Goal: Task Accomplishment & Management: Manage account settings

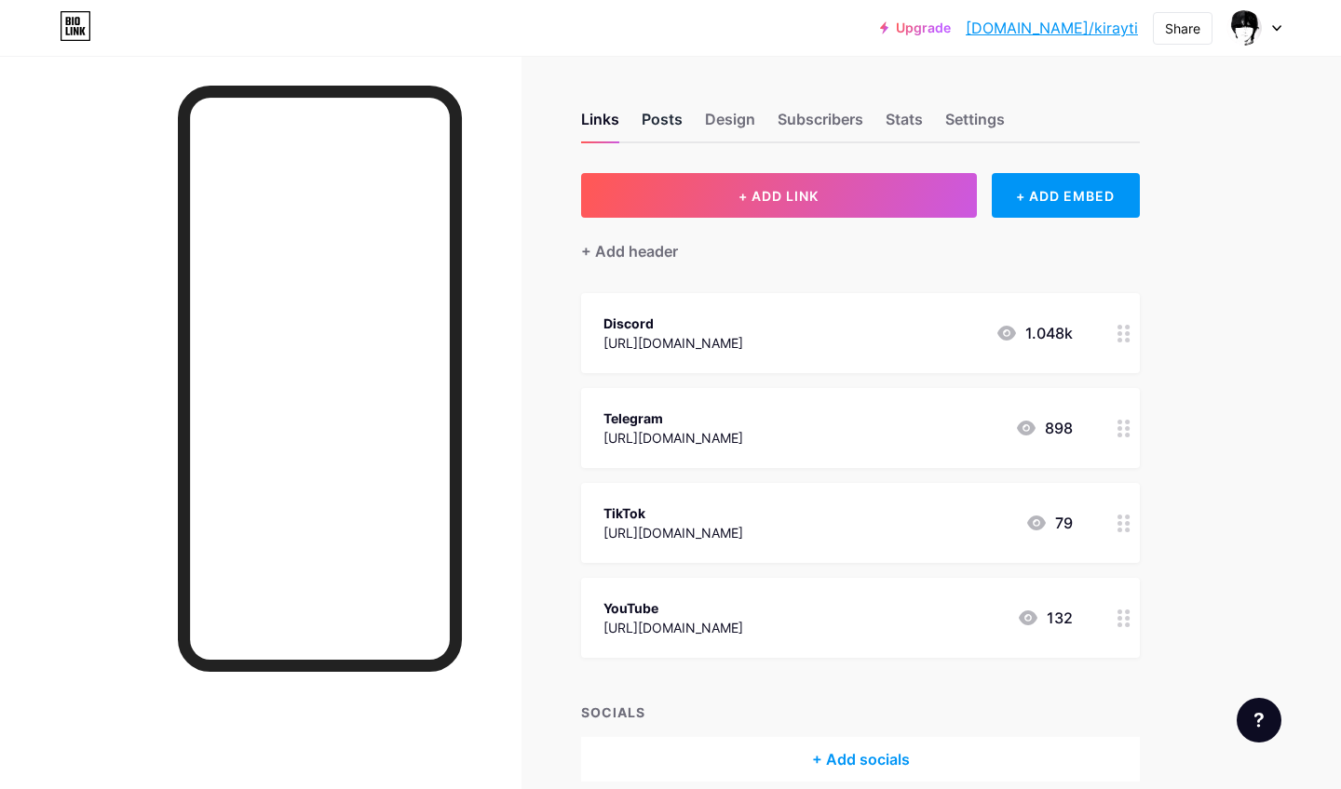
click at [681, 114] on div "Posts" at bounding box center [661, 125] width 41 height 34
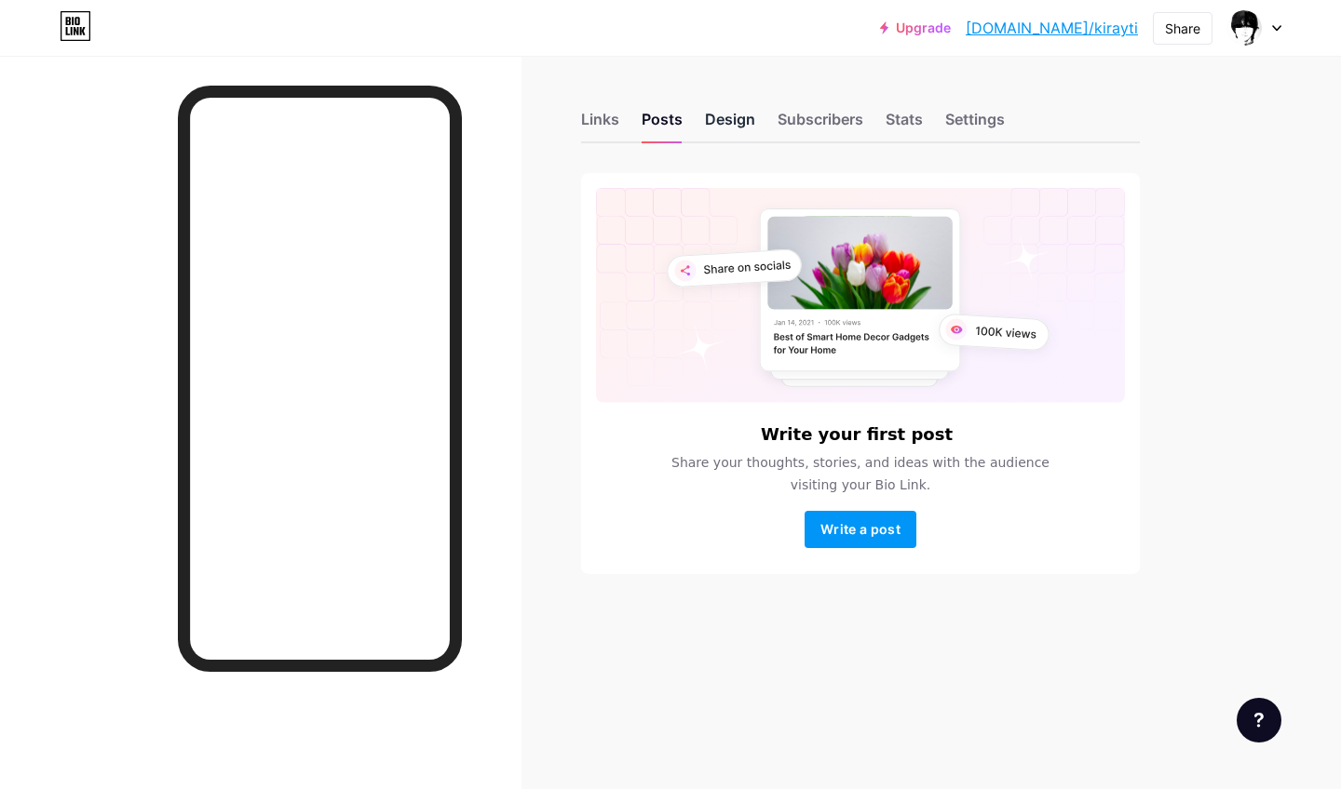
click at [729, 125] on div "Design" at bounding box center [730, 125] width 50 height 34
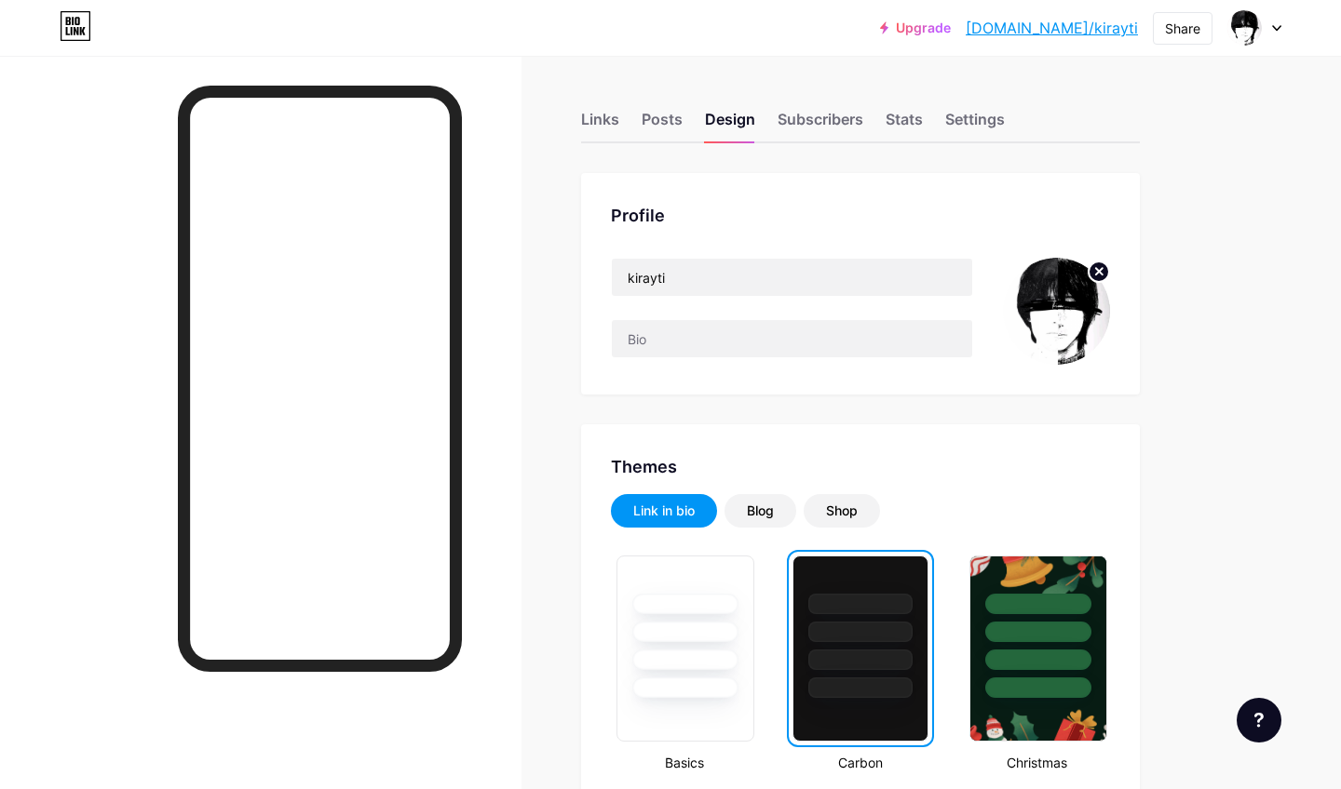
click at [1282, 29] on div "Upgrade [DOMAIN_NAME]/kirayt... [DOMAIN_NAME]/kirayti Share Switch accounts kir…" at bounding box center [670, 28] width 1341 height 34
click at [1275, 27] on icon at bounding box center [1276, 28] width 9 height 7
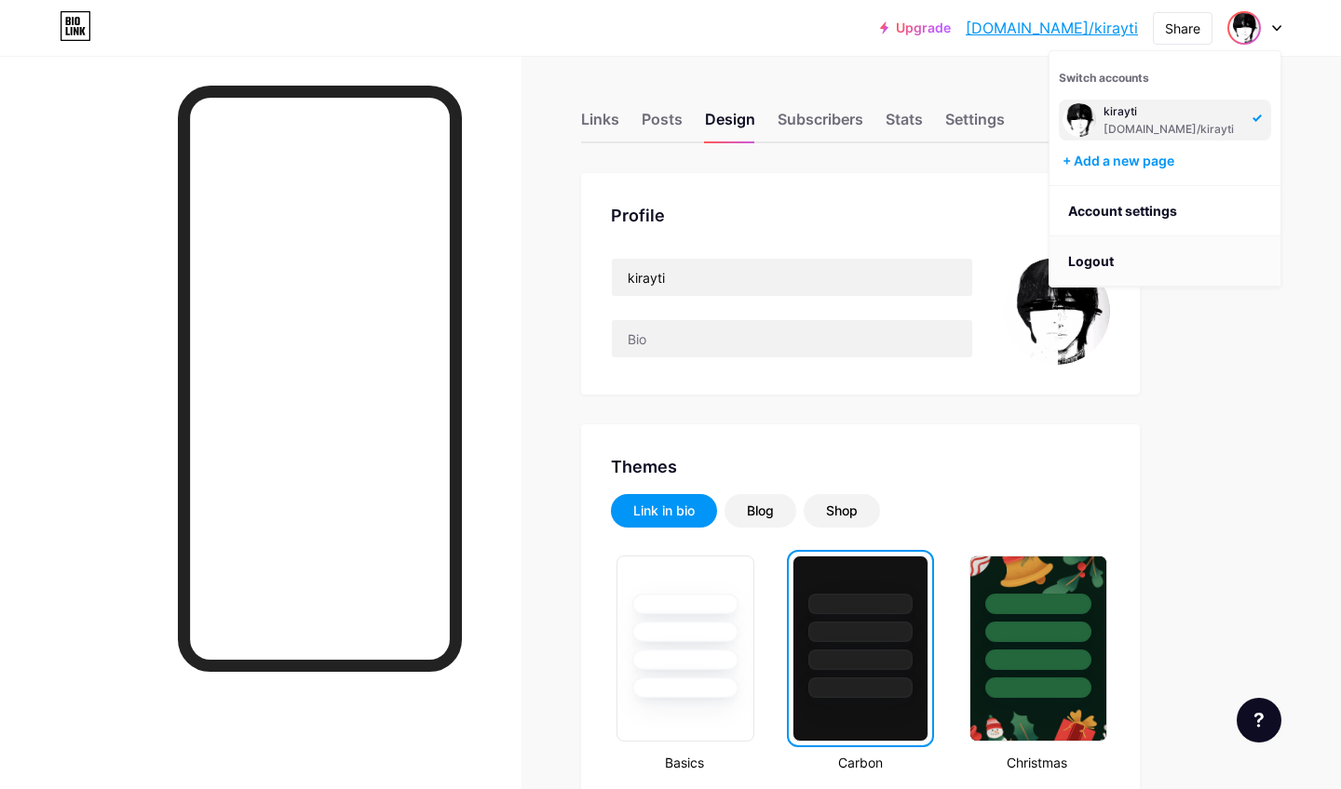
click at [1173, 250] on li "Logout" at bounding box center [1164, 261] width 231 height 50
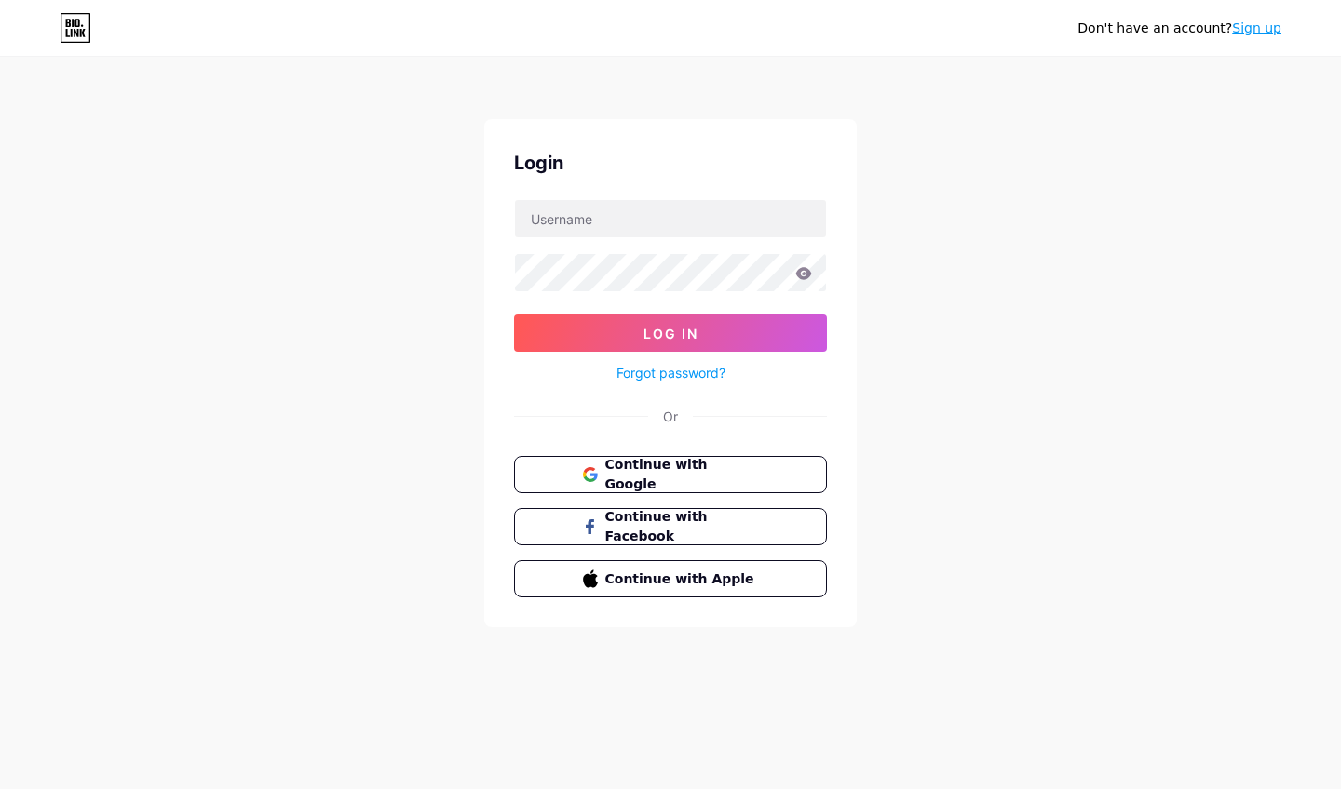
click at [981, 371] on div "Don't have an account? Sign up Login Log In Forgot password? Or Continue with G…" at bounding box center [670, 343] width 1341 height 687
click at [724, 213] on input "text" at bounding box center [670, 218] width 311 height 37
type input "berl1nyt"
click at [759, 317] on button "Log In" at bounding box center [670, 333] width 313 height 37
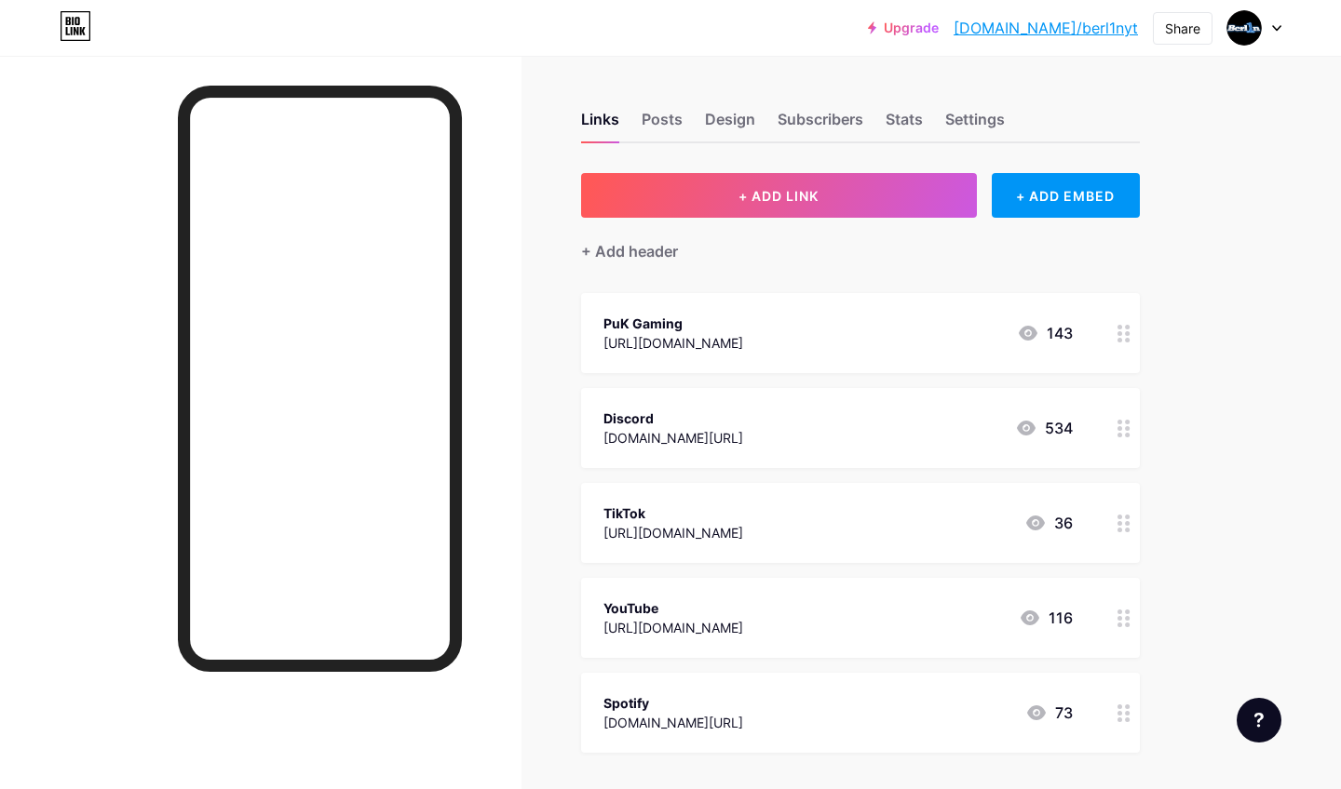
click at [1280, 27] on icon at bounding box center [1276, 28] width 9 height 7
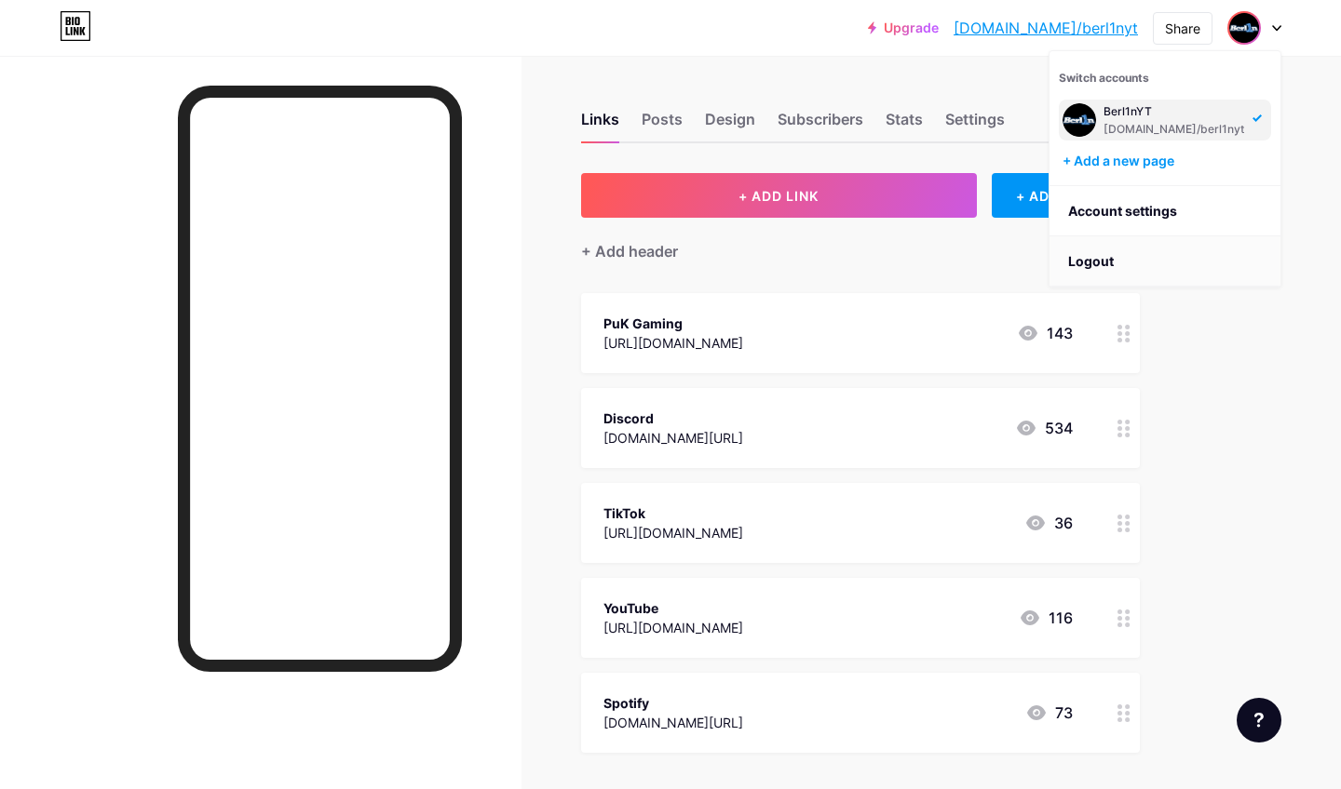
click at [1139, 252] on li "Logout" at bounding box center [1164, 261] width 231 height 50
